Goal: Navigation & Orientation: Understand site structure

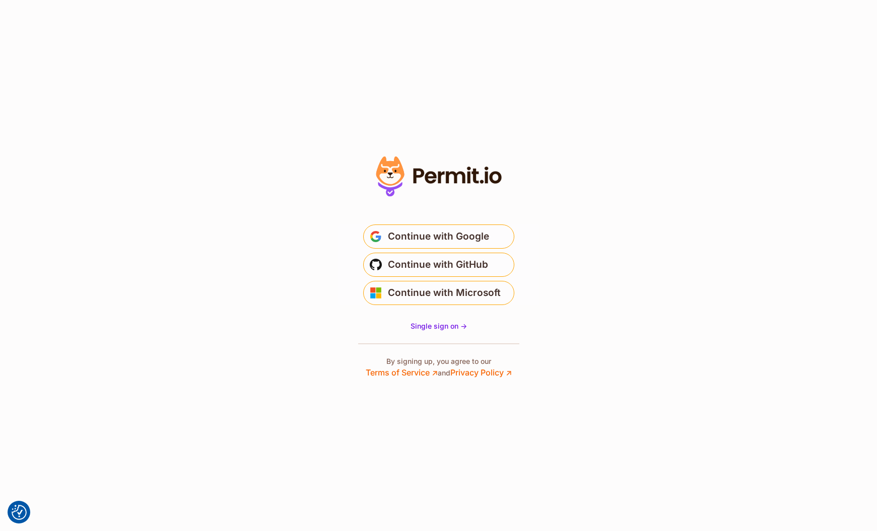
click at [590, 340] on section "* Or" at bounding box center [438, 265] width 877 height 531
click at [452, 324] on span "Single sign on ->" at bounding box center [439, 326] width 56 height 9
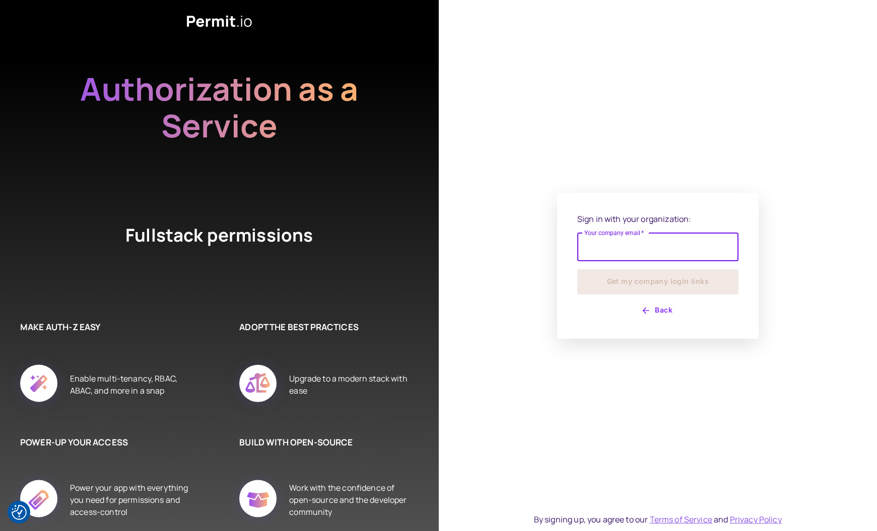
click at [613, 252] on input "Your company email   *" at bounding box center [657, 247] width 161 height 28
type input "**********"
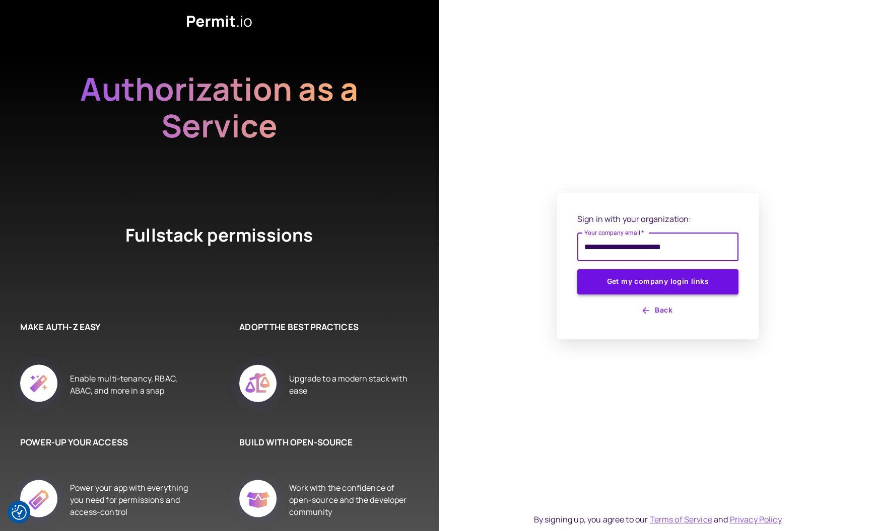
click at [633, 281] on button "Get my company login links" at bounding box center [657, 281] width 161 height 25
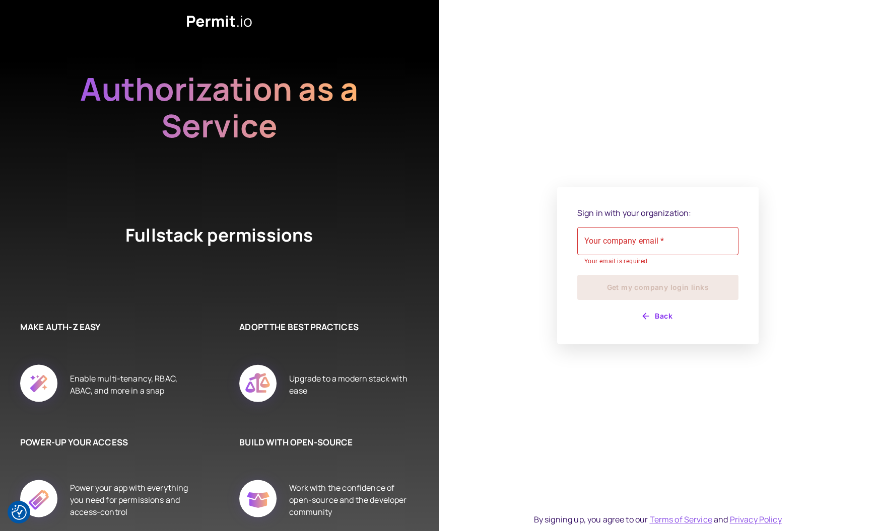
click at [618, 180] on div "Sign in with your organization: Your company email   * Your company email   * Y…" at bounding box center [658, 265] width 439 height 531
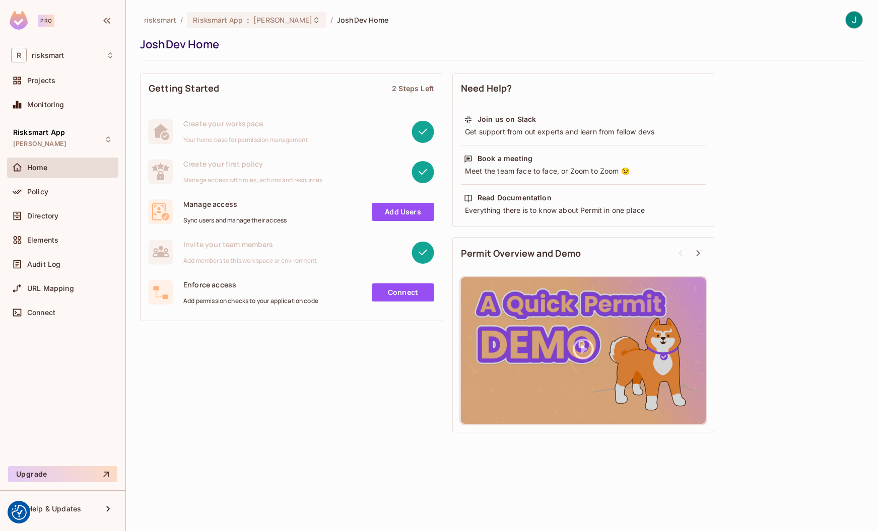
click at [297, 366] on div "Getting Started 2 Steps Left Create your workspace Your home base for permissio…" at bounding box center [501, 253] width 723 height 369
click at [28, 196] on div "Policy" at bounding box center [62, 192] width 103 height 12
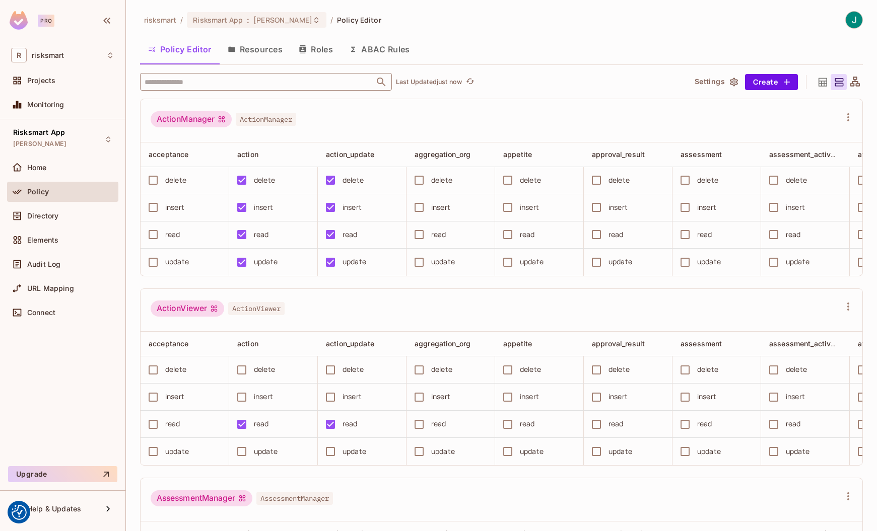
click at [250, 81] on input "text" at bounding box center [257, 82] width 230 height 18
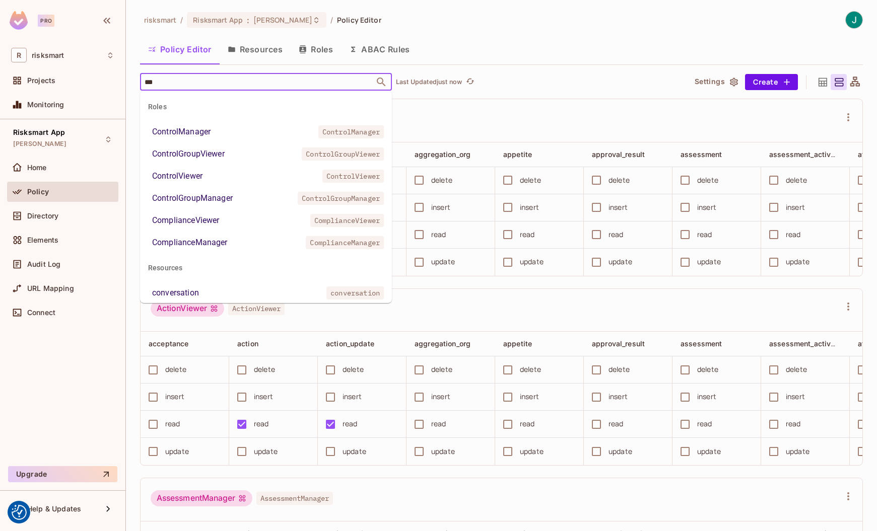
type input "****"
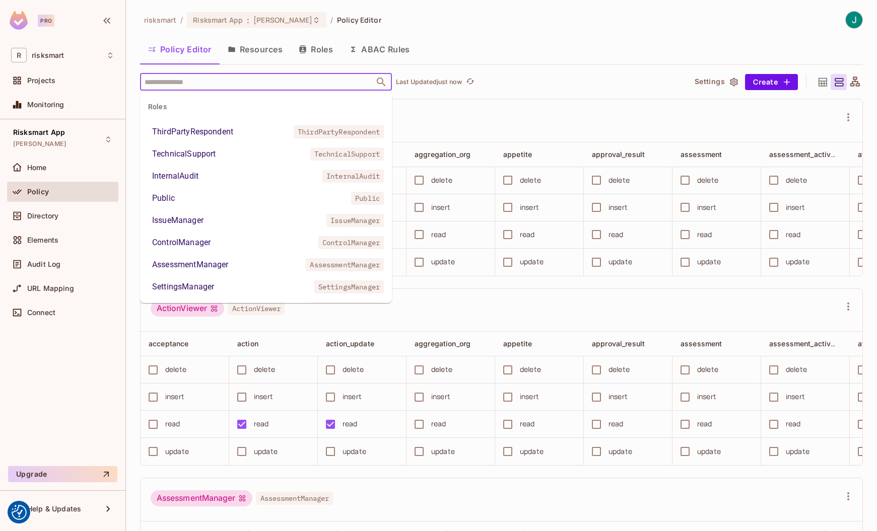
click at [516, 96] on div "​ Last Updated just now Settings Create ActionManager ActionManager acceptance …" at bounding box center [501, 302] width 723 height 459
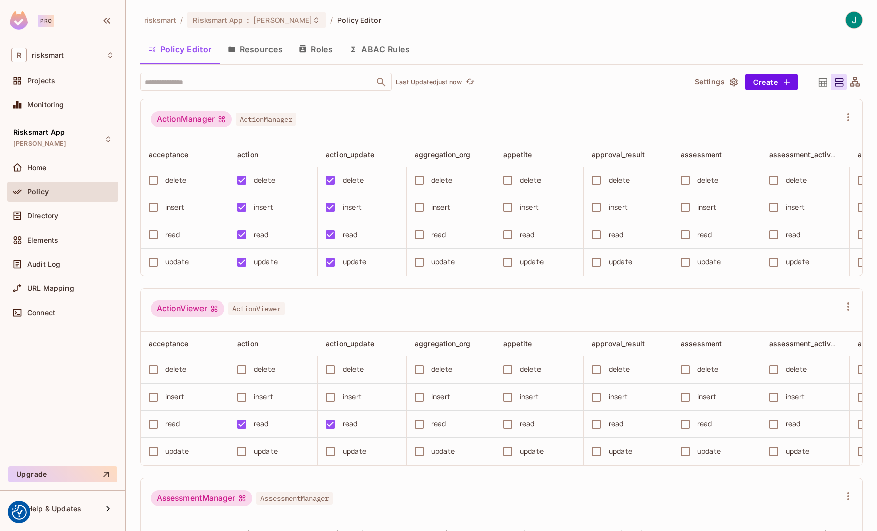
click at [271, 48] on button "Resources" at bounding box center [255, 49] width 71 height 25
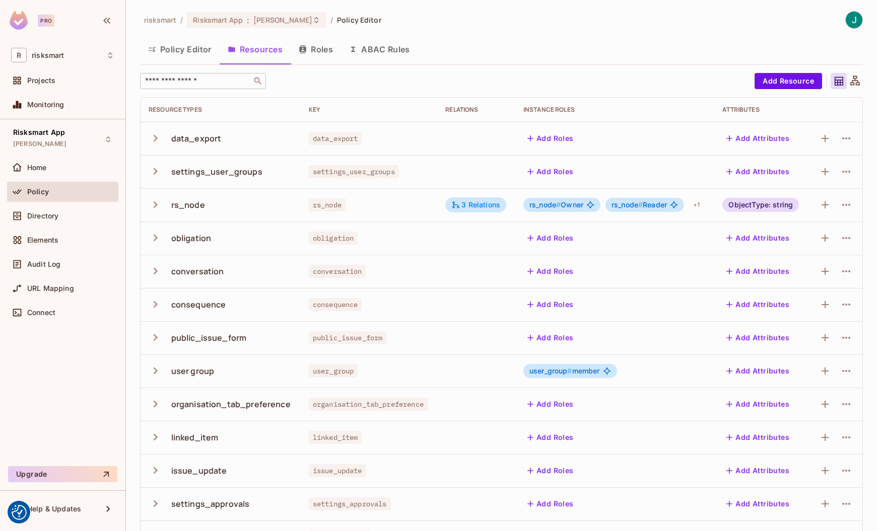
click at [215, 86] on input "text" at bounding box center [196, 81] width 106 height 10
type input "****"
click at [155, 139] on icon "button" at bounding box center [156, 138] width 4 height 7
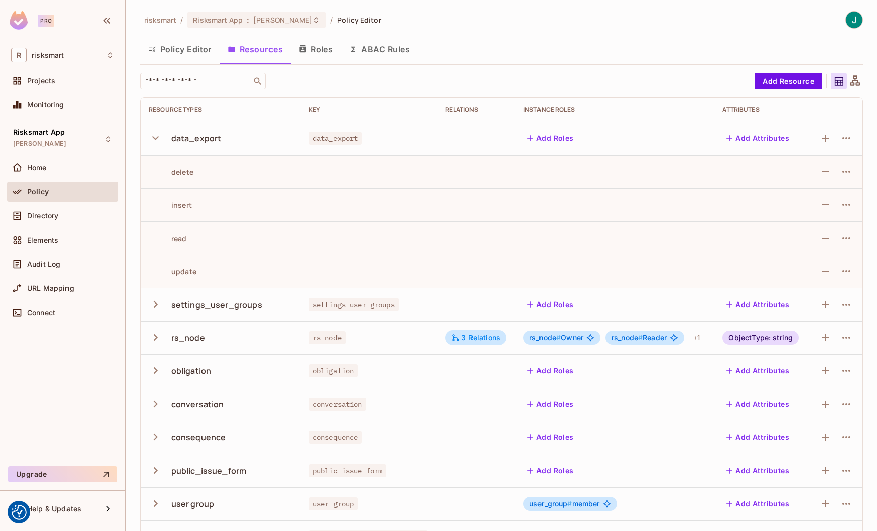
click at [155, 138] on icon "button" at bounding box center [156, 138] width 14 height 14
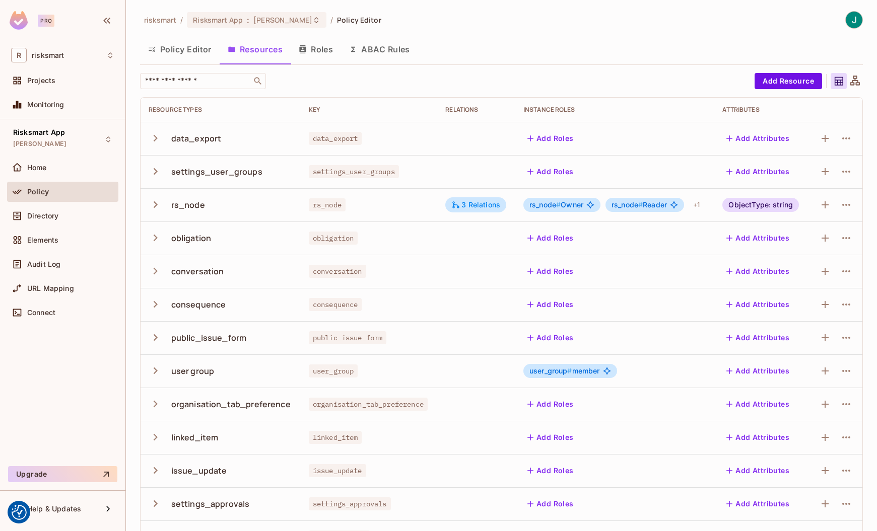
click at [50, 365] on div "Risksmart App JoshDev Home Policy Directory Elements Audit Log URL Mapping Conn…" at bounding box center [62, 292] width 125 height 347
click at [46, 215] on span "Directory" at bounding box center [42, 216] width 31 height 8
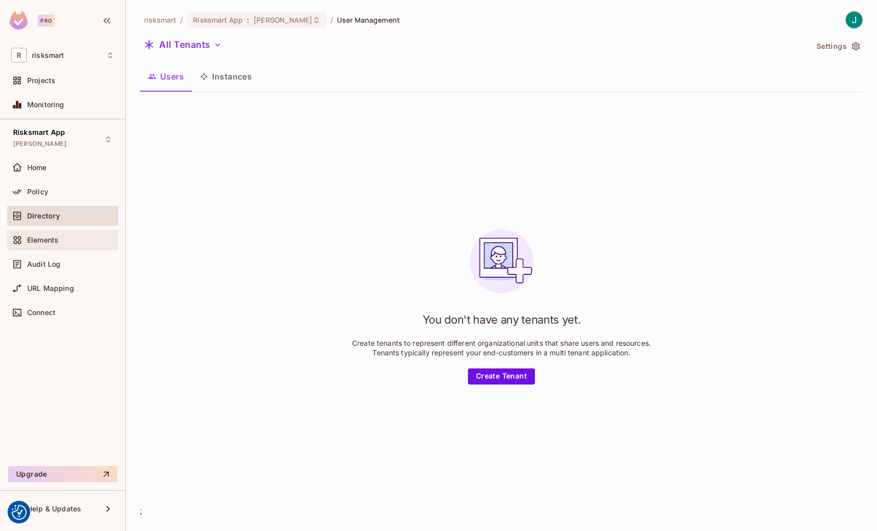
click at [51, 244] on div "Elements" at bounding box center [62, 240] width 103 height 12
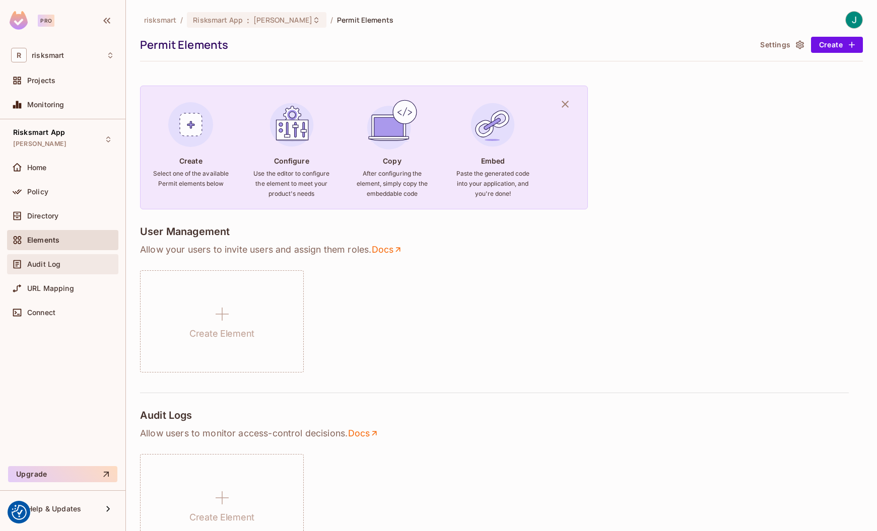
click at [55, 258] on div "Audit Log" at bounding box center [62, 264] width 103 height 12
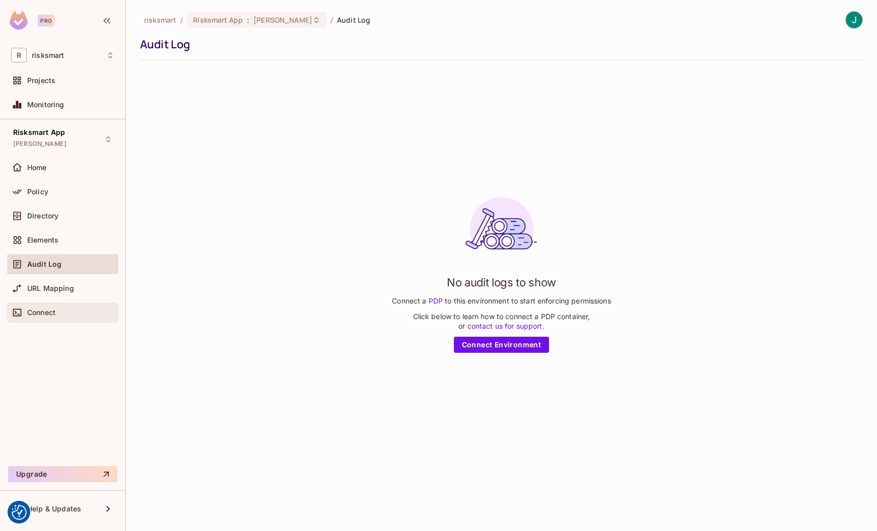
click at [41, 317] on div "Connect" at bounding box center [62, 313] width 103 height 12
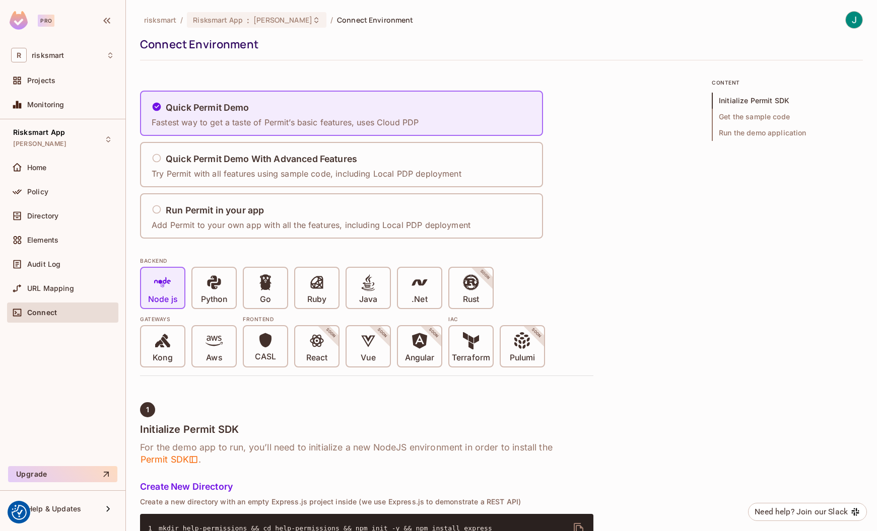
click at [733, 114] on span "Get the sample code" at bounding box center [787, 117] width 151 height 16
